Goal: Task Accomplishment & Management: Complete application form

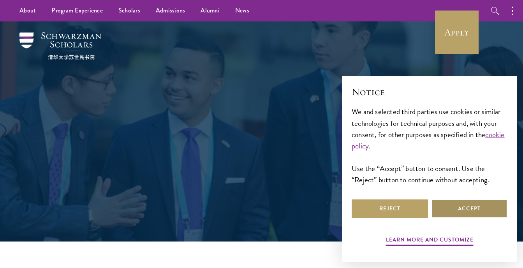
click at [456, 210] on button "Accept" at bounding box center [469, 208] width 76 height 19
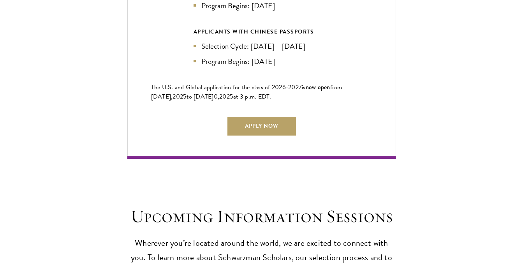
scroll to position [1831, 0]
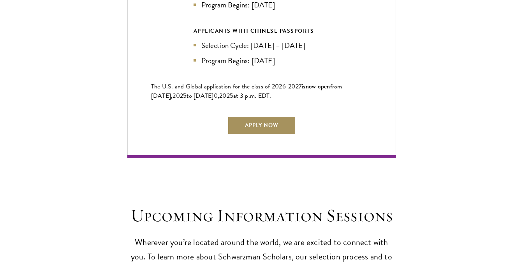
click at [260, 122] on link "Apply Now" at bounding box center [262, 125] width 69 height 19
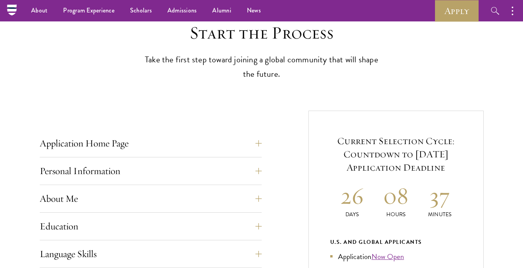
scroll to position [156, 0]
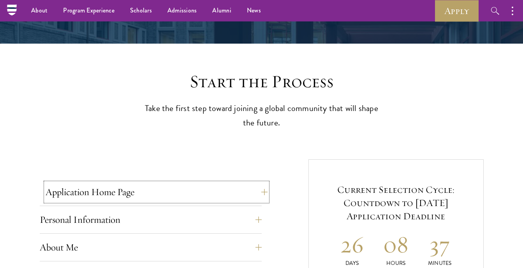
click at [249, 189] on button "Application Home Page" at bounding box center [157, 192] width 222 height 19
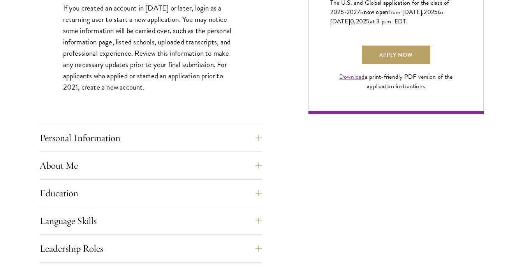
scroll to position [623, 0]
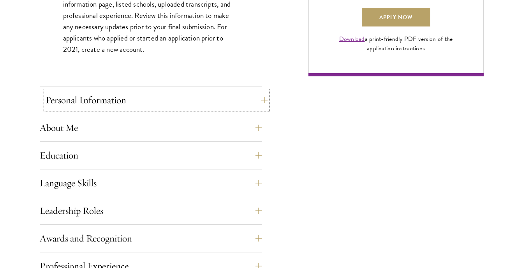
click at [180, 96] on button "Personal Information" at bounding box center [157, 100] width 222 height 19
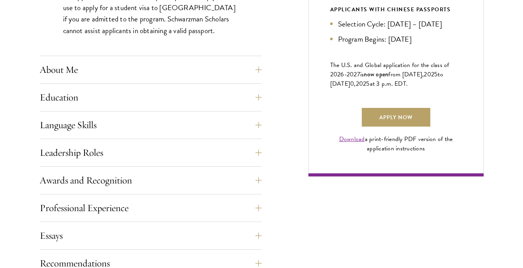
scroll to position [545, 0]
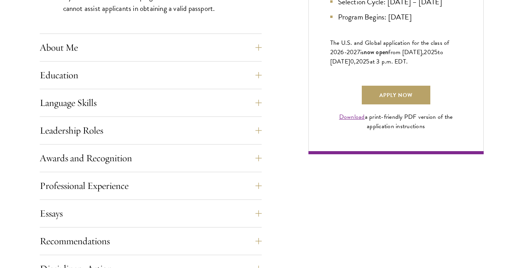
click at [185, 117] on div "Application Home Page The online application form must be completed in English.…" at bounding box center [151, 107] width 222 height 628
click at [174, 135] on button "Leadership Roles" at bounding box center [157, 130] width 222 height 19
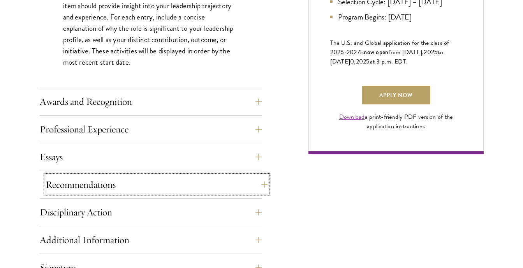
click at [159, 181] on button "Recommendations" at bounding box center [157, 184] width 222 height 19
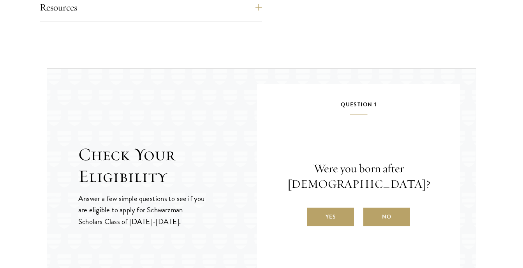
scroll to position [1403, 0]
